Goal: Communication & Community: Connect with others

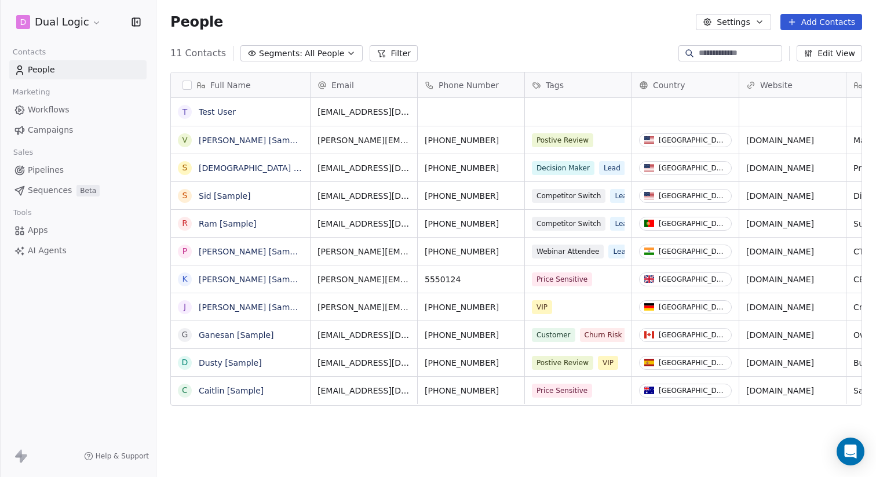
scroll to position [419, 719]
click at [217, 114] on link "Test User" at bounding box center [217, 111] width 37 height 9
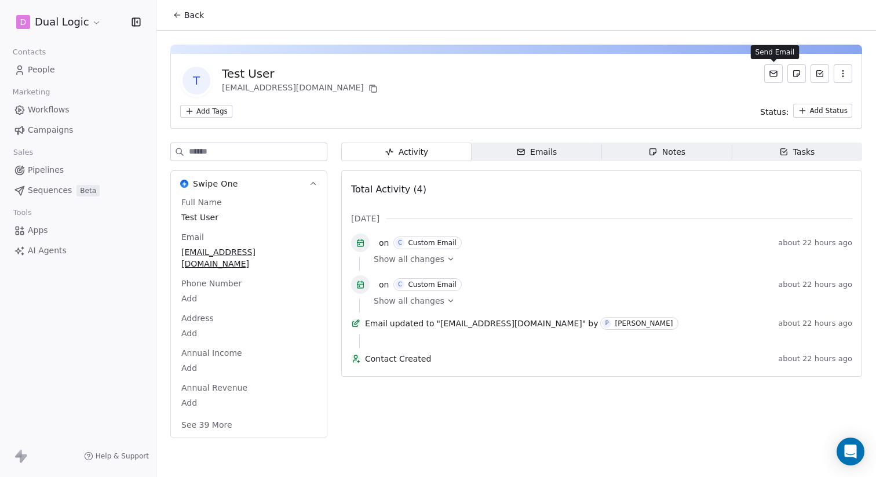
click at [770, 72] on icon at bounding box center [773, 73] width 9 height 9
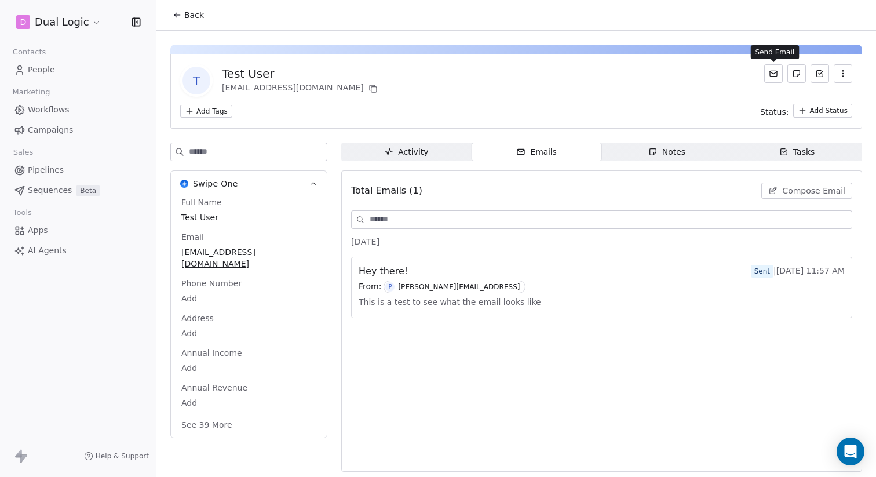
click at [766, 79] on button at bounding box center [773, 73] width 19 height 19
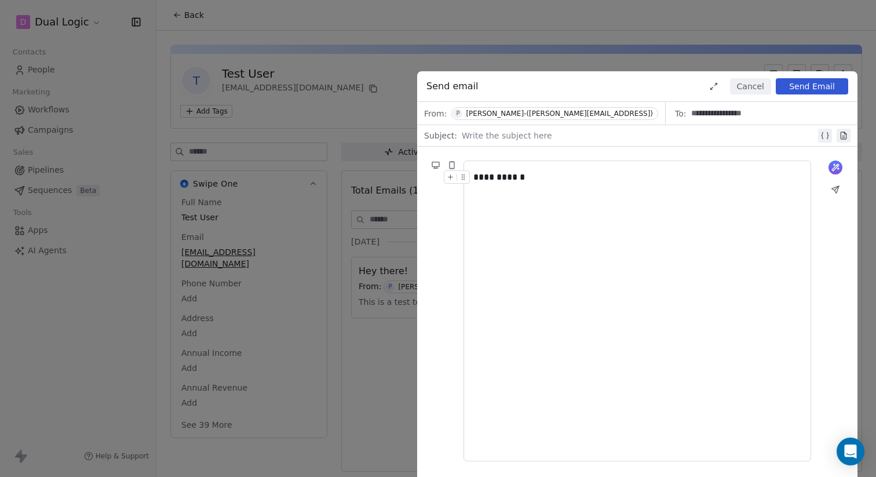
click at [815, 83] on button "Send Email" at bounding box center [811, 86] width 72 height 16
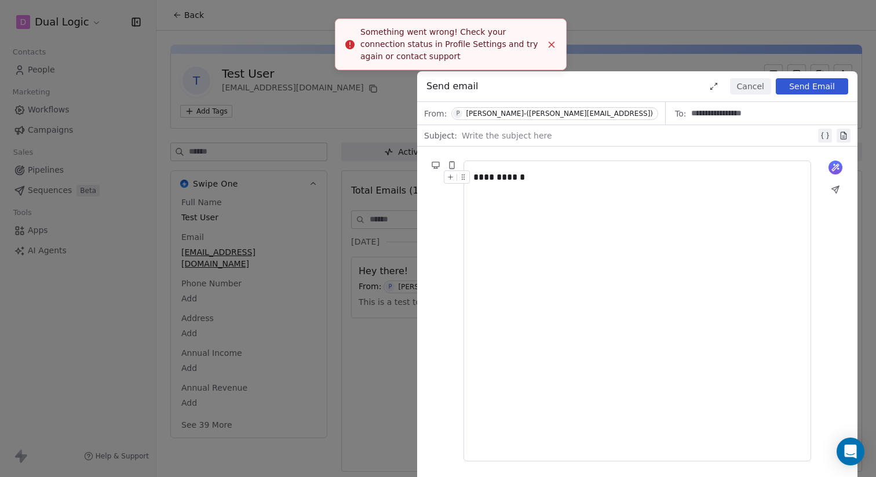
click at [550, 46] on icon "Close toast" at bounding box center [551, 44] width 10 height 10
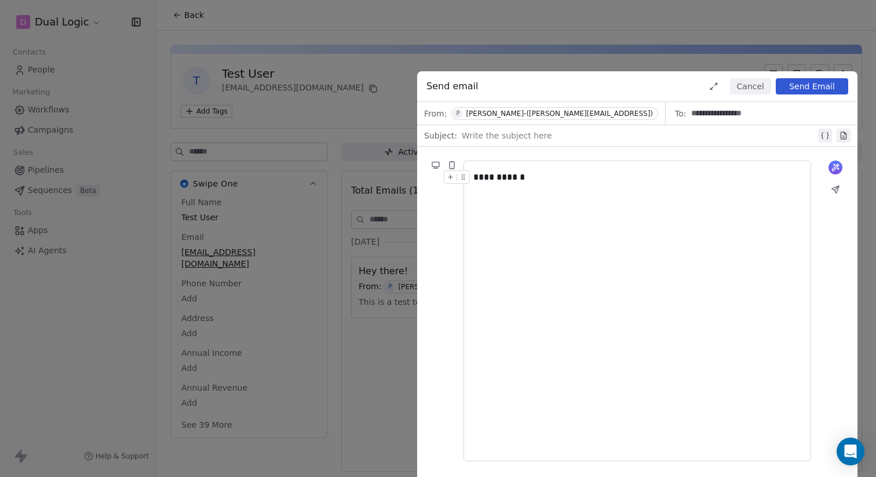
click at [795, 87] on button "Send Email" at bounding box center [811, 86] width 72 height 16
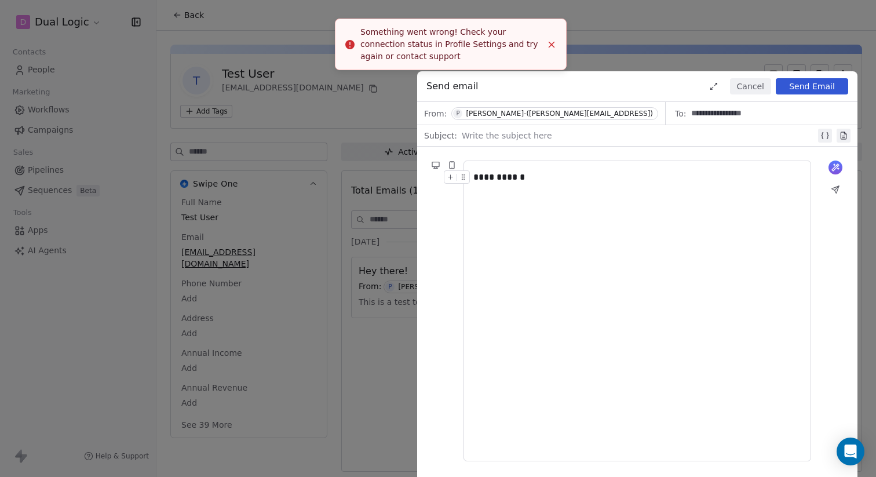
click at [545, 44] on button "Close toast" at bounding box center [551, 44] width 15 height 15
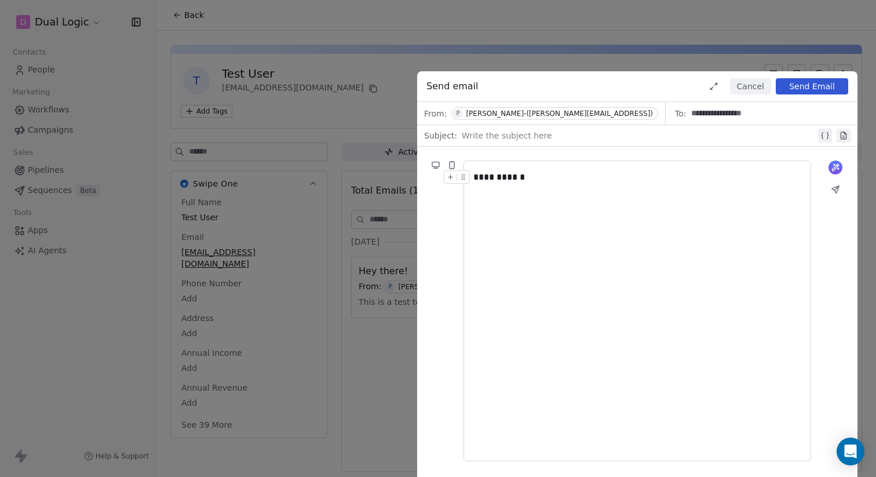
click at [573, 43] on div "**********" at bounding box center [438, 238] width 876 height 477
click at [735, 80] on button "Cancel" at bounding box center [750, 86] width 41 height 16
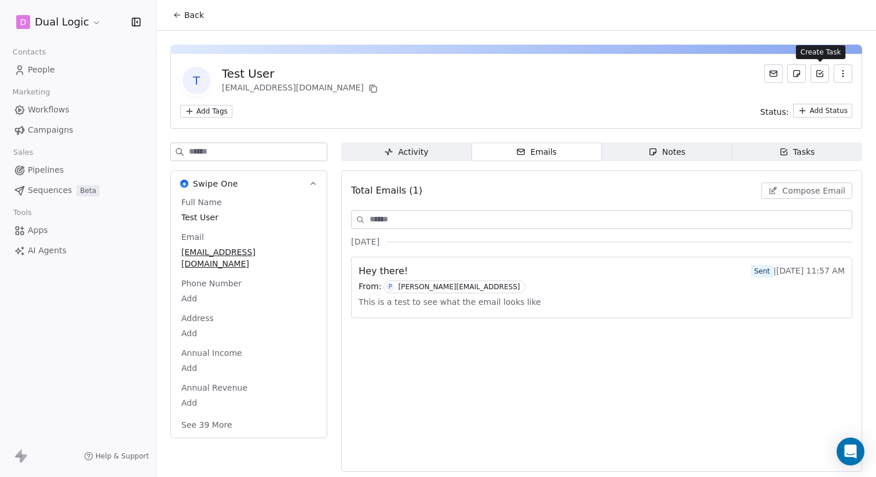
click at [819, 75] on icon at bounding box center [819, 73] width 9 height 9
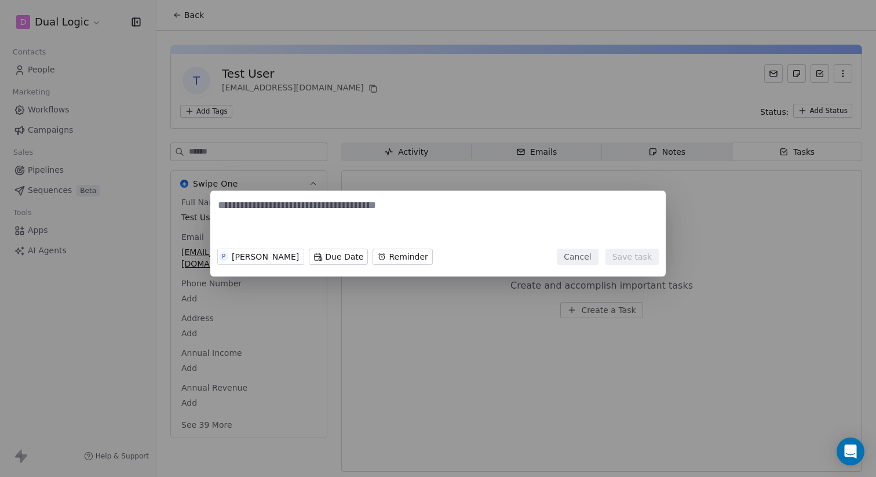
click at [575, 256] on button "Cancel" at bounding box center [577, 256] width 41 height 16
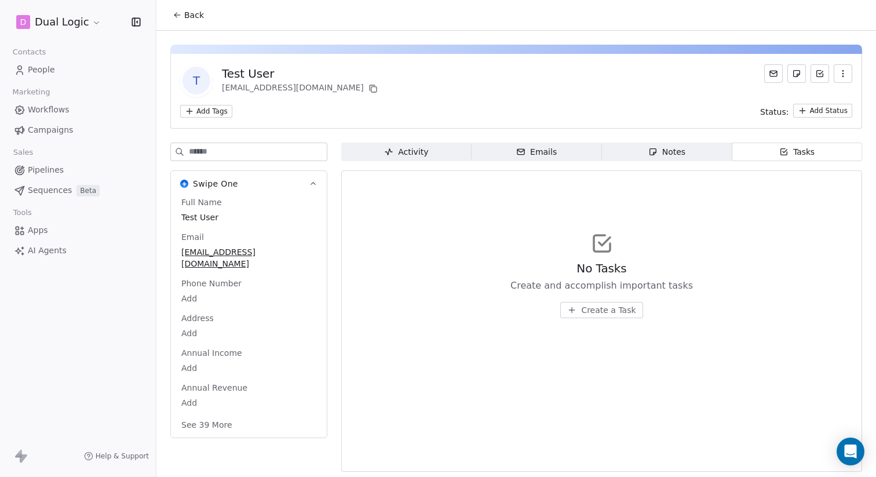
click at [183, 9] on button "Back" at bounding box center [188, 15] width 45 height 21
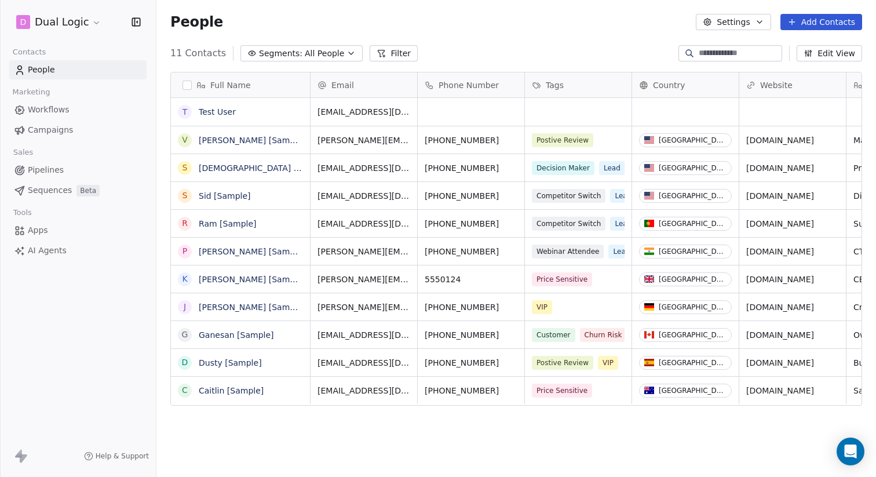
scroll to position [419, 719]
click at [727, 20] on button "Settings" at bounding box center [733, 22] width 75 height 16
click at [727, 20] on html "D Dual Logic Contacts People Marketing Workflows Campaigns Sales Pipelines Sequ…" at bounding box center [438, 238] width 876 height 477
click at [553, 44] on div "11 Contacts Segments: All People Filter Edit View" at bounding box center [515, 53] width 719 height 19
click at [278, 57] on span "Segments:" at bounding box center [280, 53] width 43 height 12
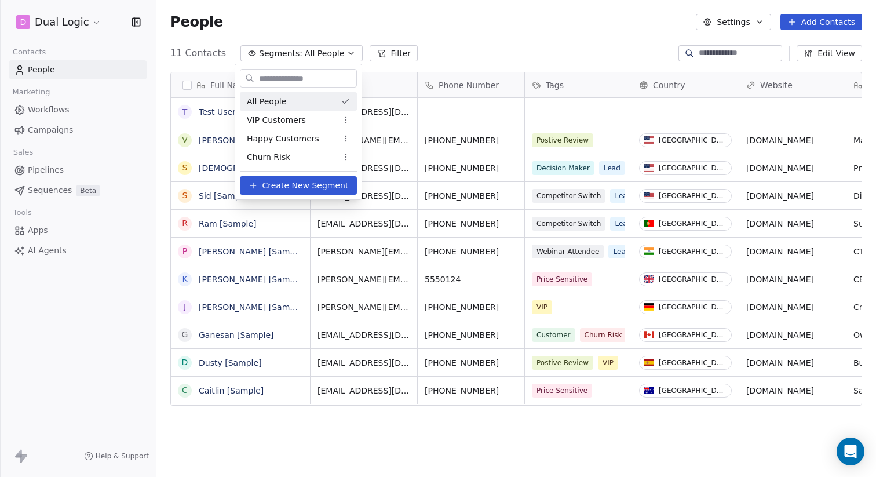
click at [278, 57] on html "D Dual Logic Contacts People Marketing Workflows Campaigns Sales Pipelines Sequ…" at bounding box center [438, 238] width 876 height 477
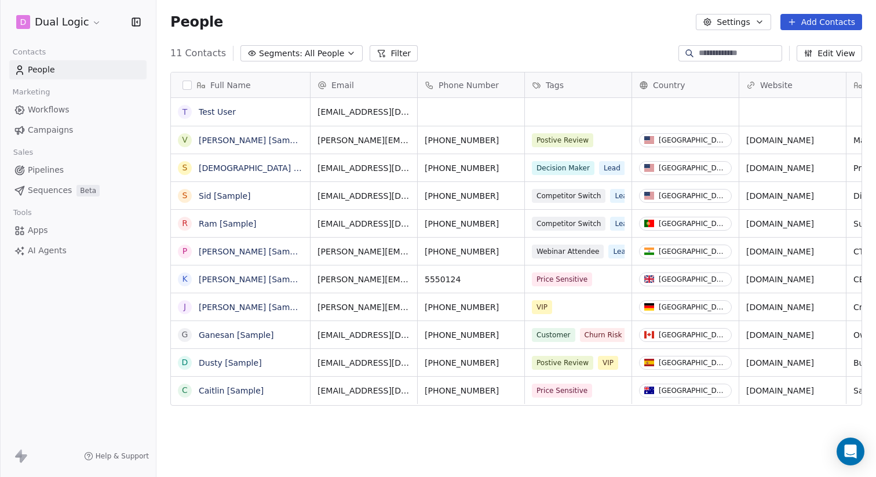
click at [278, 30] on div "People Settings Add Contacts" at bounding box center [515, 22] width 691 height 16
click at [37, 23] on html "D Dual Logic Contacts People Marketing Workflows Campaigns Sales Pipelines Sequ…" at bounding box center [438, 238] width 876 height 477
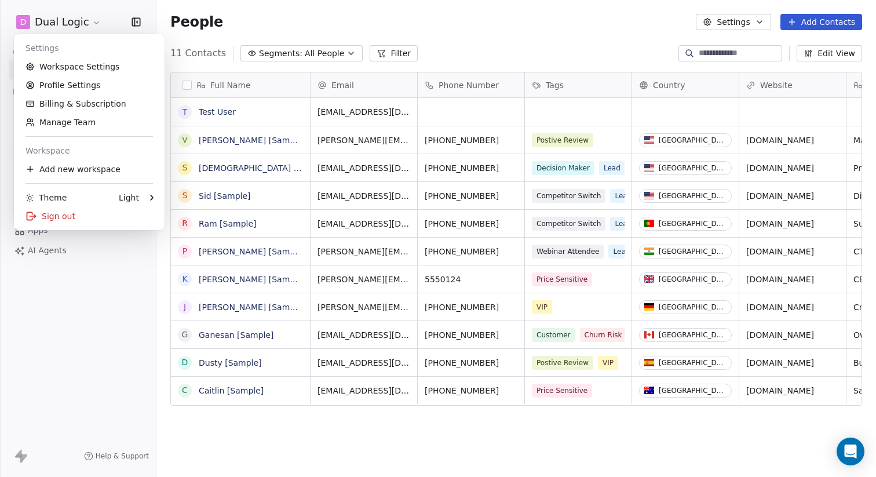
click at [64, 299] on html "D Dual Logic Contacts People Marketing Workflows Campaigns Sales Pipelines Sequ…" at bounding box center [438, 238] width 876 height 477
